Goal: Information Seeking & Learning: Learn about a topic

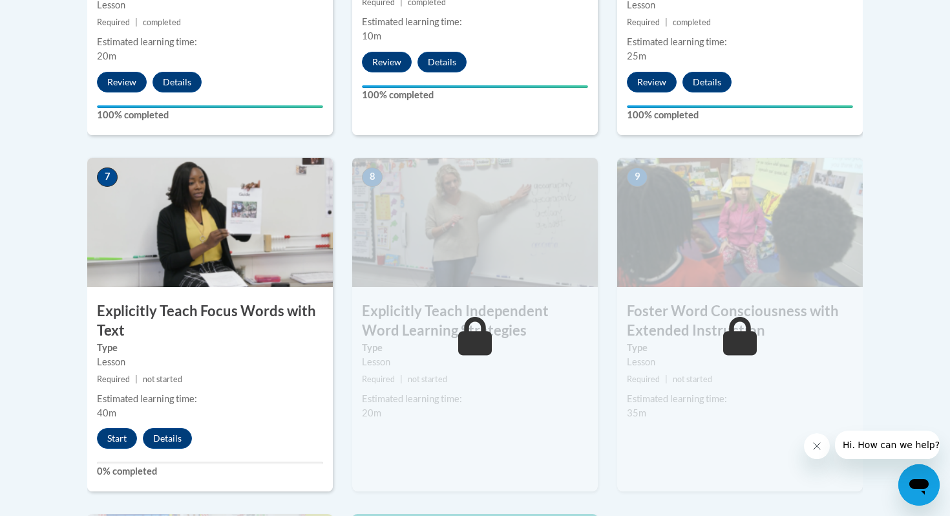
scroll to position [992, 0]
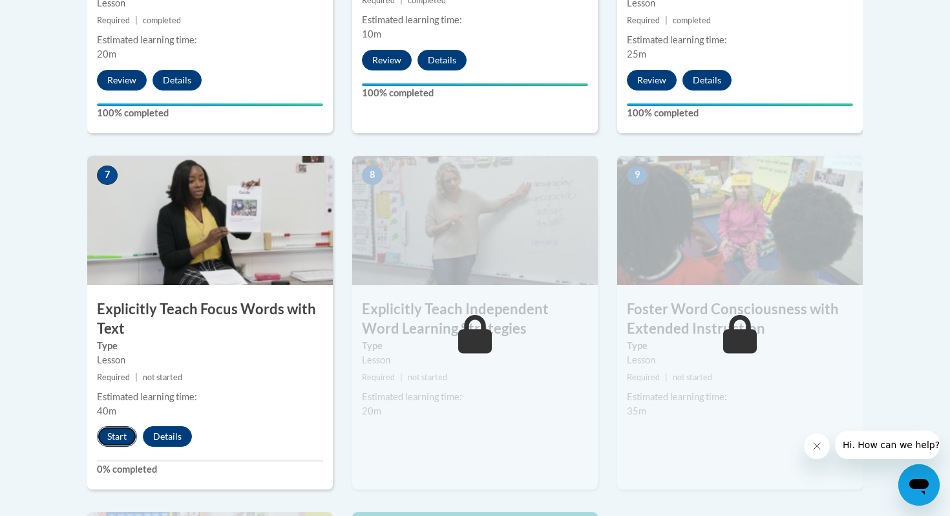
click at [112, 439] on button "Start" at bounding box center [117, 436] width 40 height 21
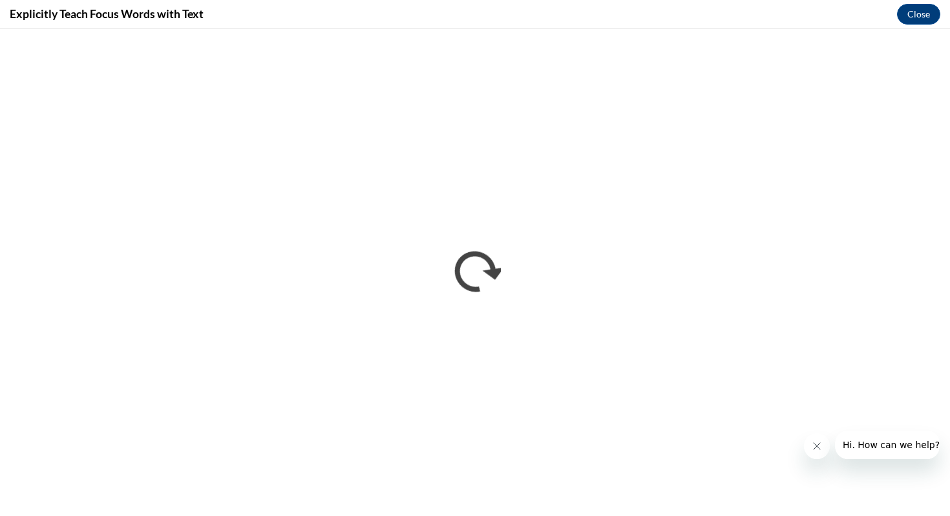
scroll to position [0, 0]
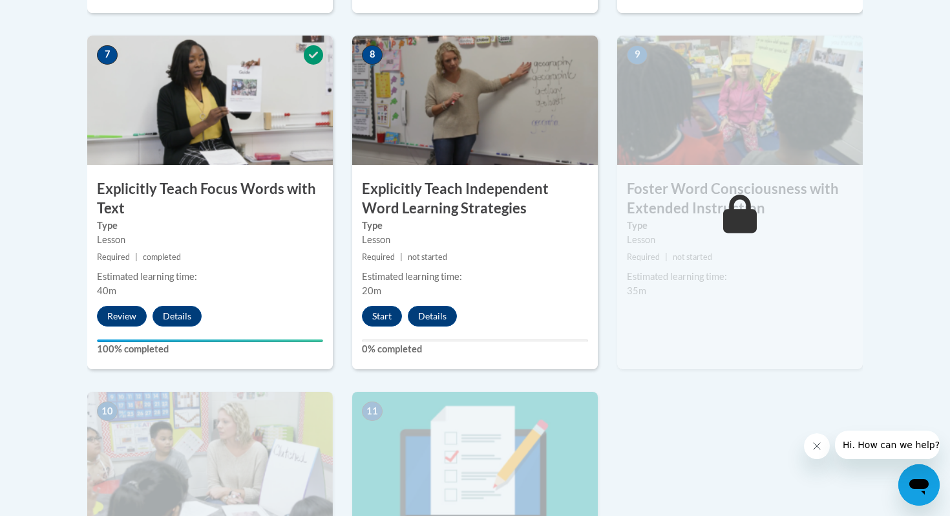
scroll to position [1117, 0]
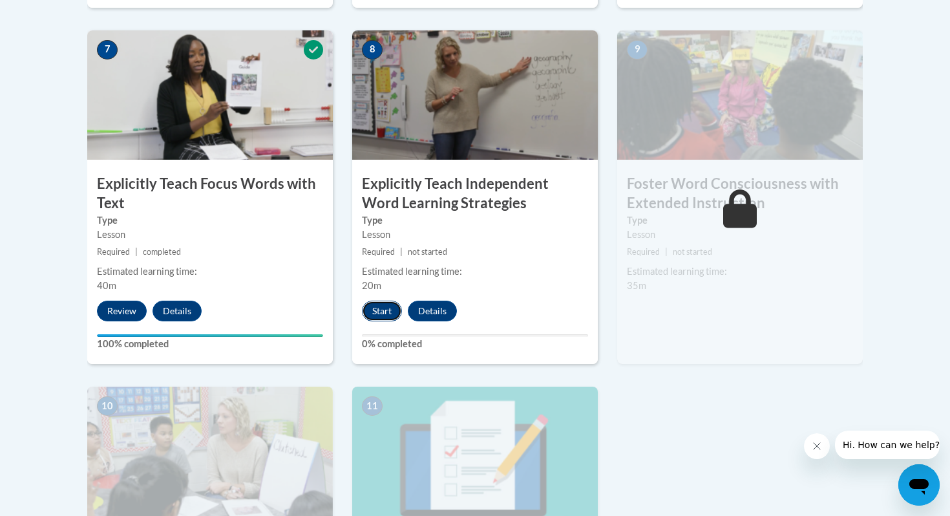
click at [381, 315] on button "Start" at bounding box center [382, 310] width 40 height 21
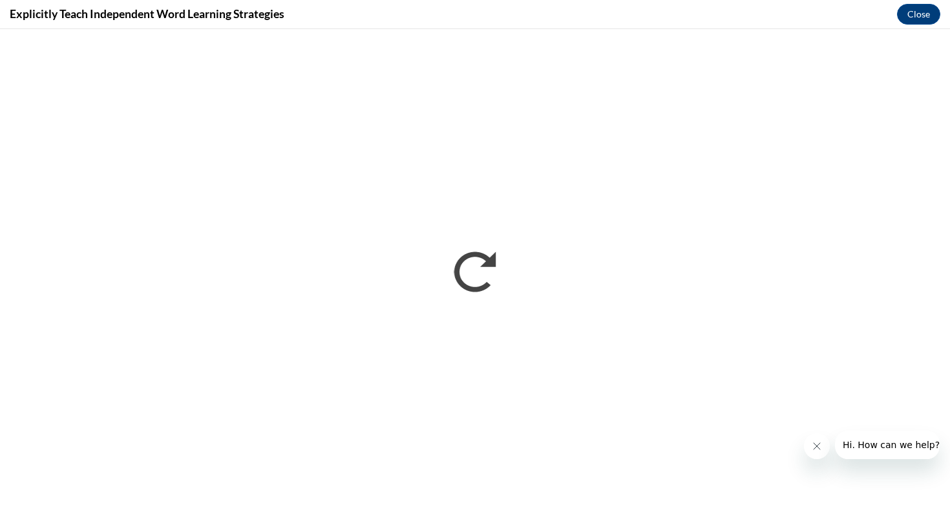
scroll to position [0, 0]
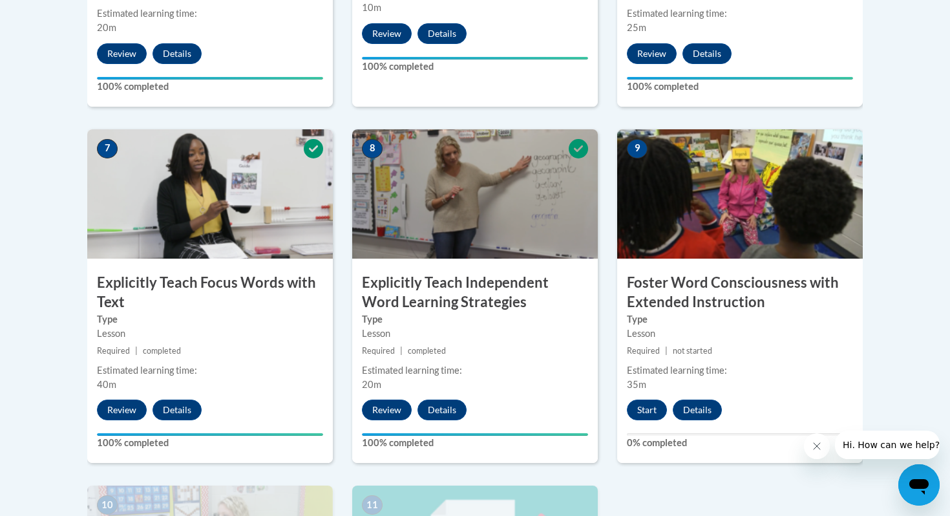
scroll to position [1015, 0]
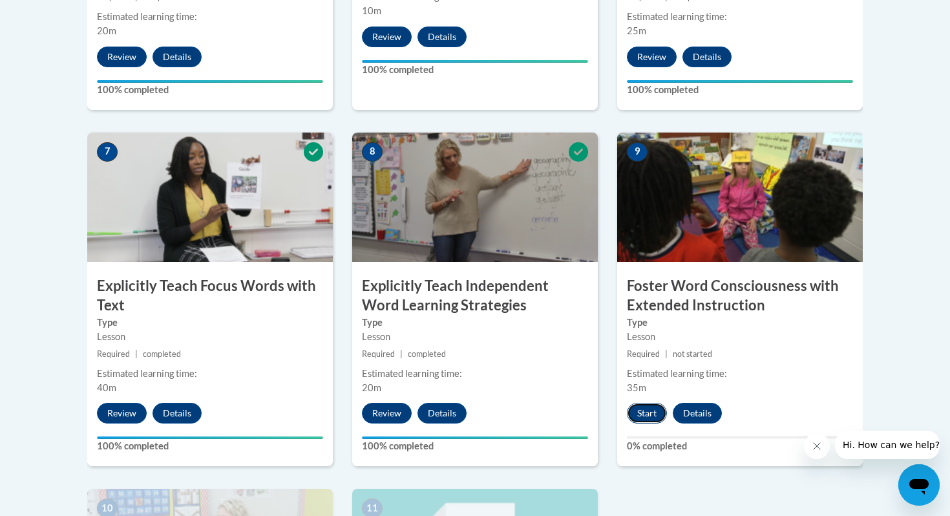
click at [645, 412] on button "Start" at bounding box center [647, 413] width 40 height 21
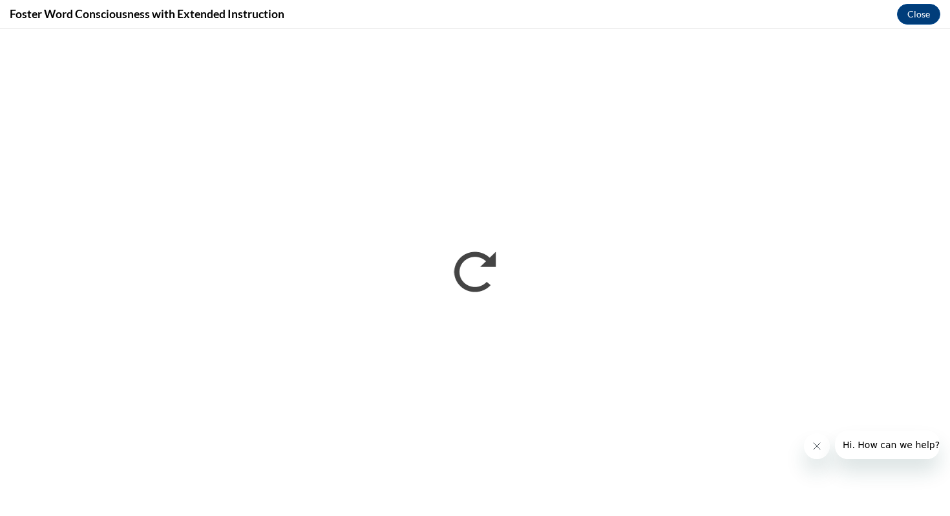
scroll to position [0, 0]
